Goal: Find specific page/section: Find specific page/section

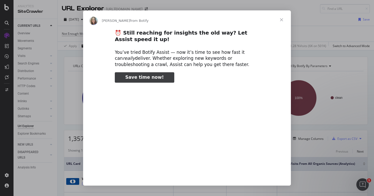
scroll to position [817, 0]
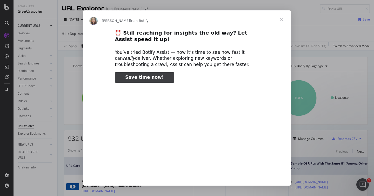
scroll to position [0, 33]
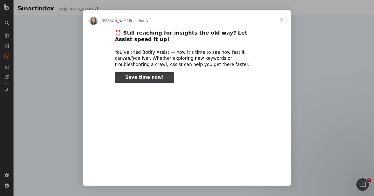
click at [278, 19] on span "Close" at bounding box center [281, 19] width 19 height 19
